Goal: Information Seeking & Learning: Learn about a topic

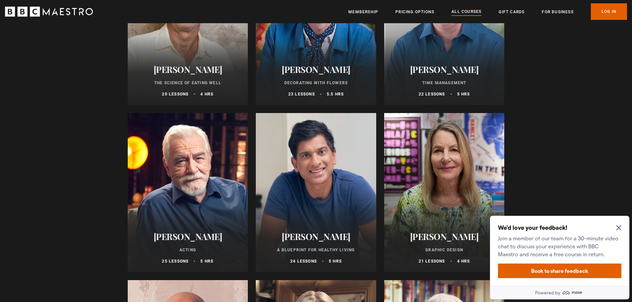
scroll to position [1028, 0]
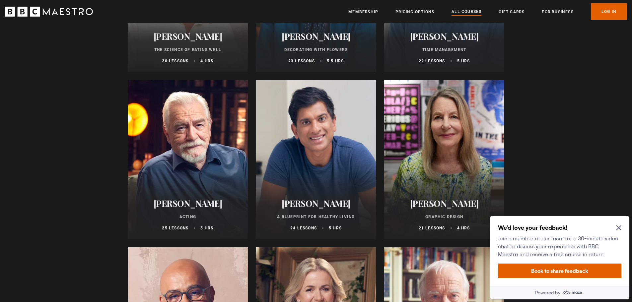
click at [617, 227] on icon "Close Maze Prompt" at bounding box center [618, 227] width 5 height 5
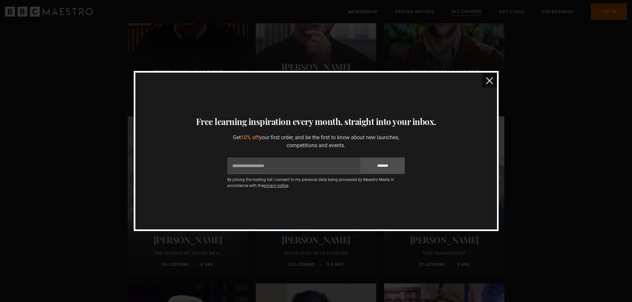
scroll to position [589, 0]
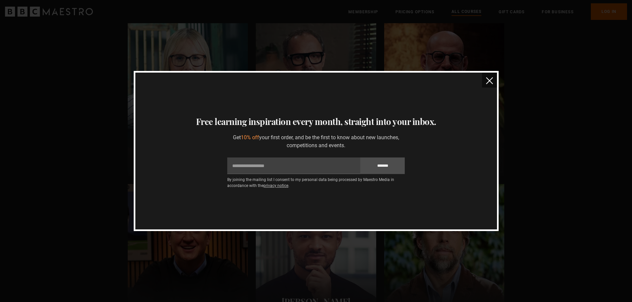
click at [491, 79] on img "close" at bounding box center [489, 80] width 7 height 7
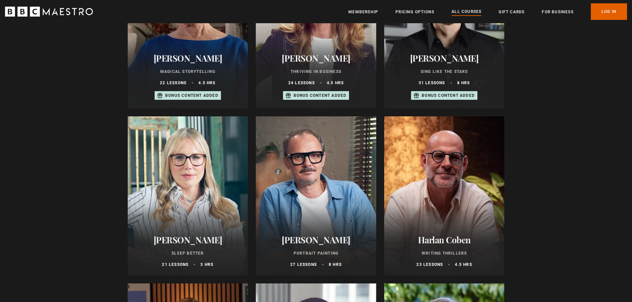
scroll to position [0, 0]
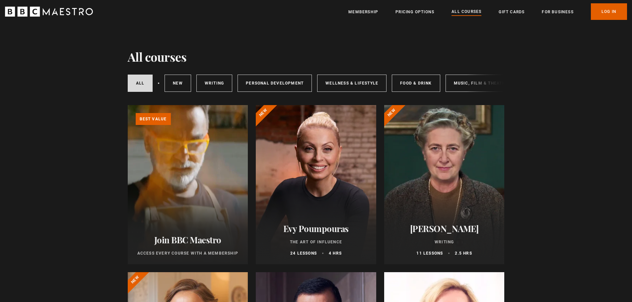
click at [313, 228] on h2 "Evy Poumpouras" at bounding box center [316, 228] width 104 height 10
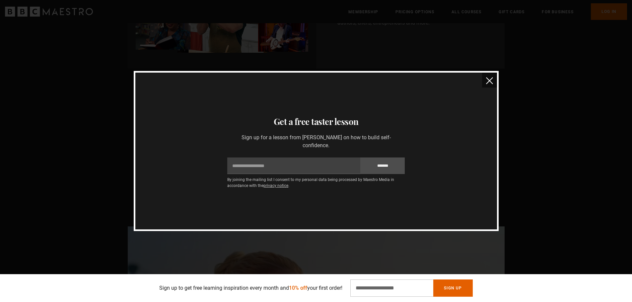
scroll to position [493, 0]
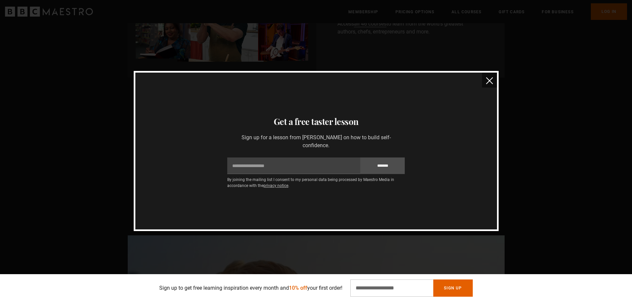
click at [489, 79] on img "close" at bounding box center [489, 80] width 7 height 7
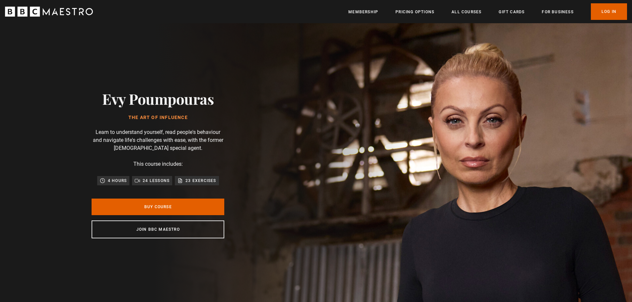
scroll to position [0, 608]
drag, startPoint x: 104, startPoint y: 100, endPoint x: 210, endPoint y: 96, distance: 106.5
click at [210, 96] on h2 "Evy Poumpouras" at bounding box center [157, 98] width 111 height 17
copy h2 "Evy Poumpouras"
